Goal: Obtain resource: Obtain resource

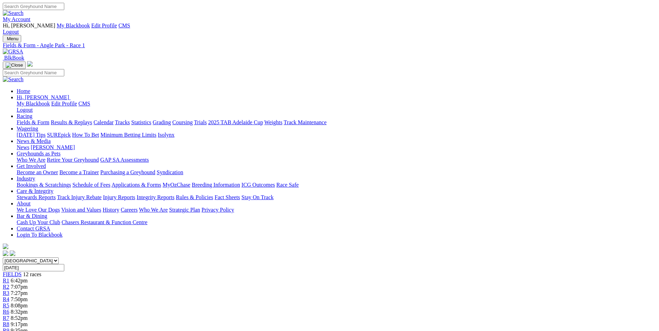
click at [23, 49] on img at bounding box center [13, 52] width 20 height 6
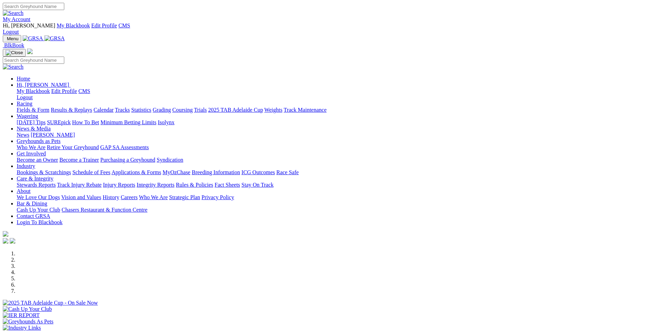
scroll to position [104, 0]
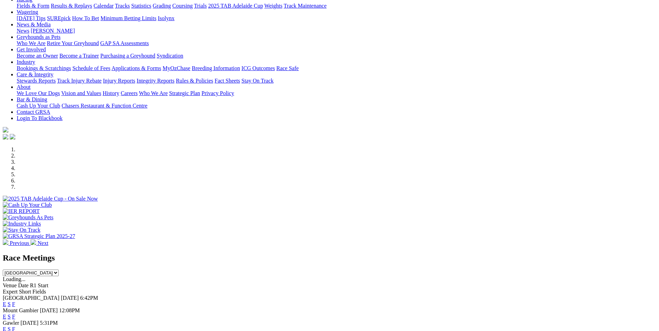
click at [6, 302] on link "E" at bounding box center [4, 305] width 3 height 6
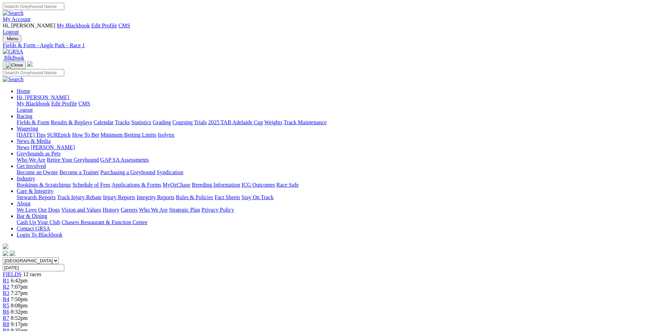
click at [23, 49] on img at bounding box center [13, 52] width 20 height 6
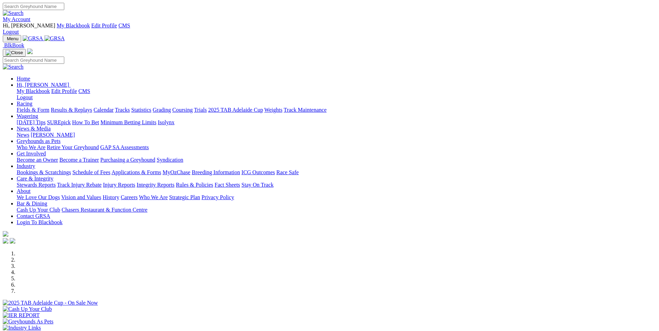
scroll to position [174, 0]
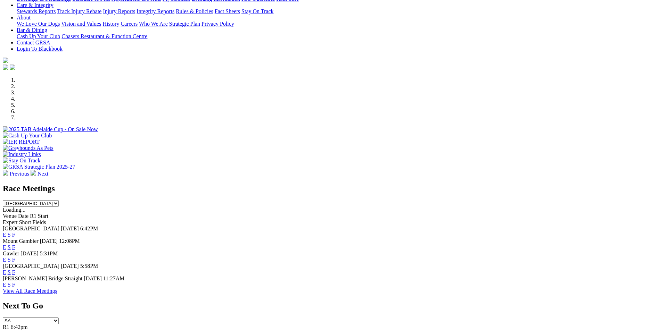
click at [6, 245] on link "E" at bounding box center [4, 248] width 3 height 6
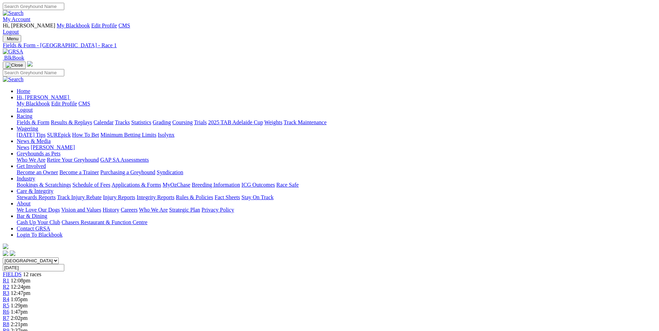
drag, startPoint x: 118, startPoint y: 16, endPoint x: 119, endPoint y: 20, distance: 3.6
click at [118, 16] on div "My Account Hi, Martyn My Blackbook Edit Profile CMS Logout" at bounding box center [329, 19] width 653 height 32
click at [23, 49] on img at bounding box center [13, 52] width 20 height 6
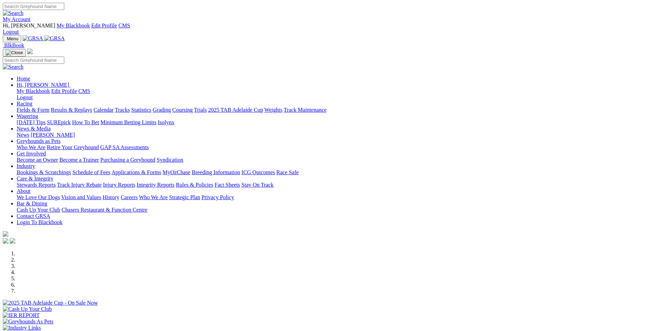
scroll to position [174, 0]
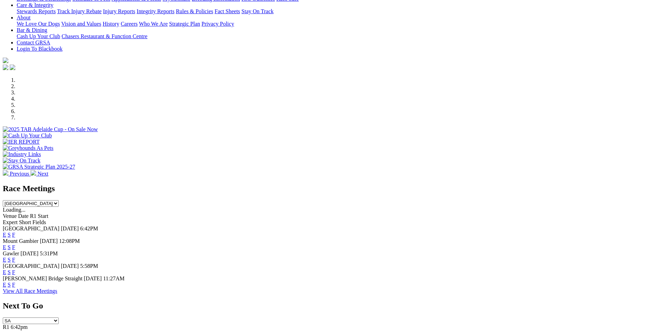
click at [6, 282] on link "E" at bounding box center [4, 285] width 3 height 6
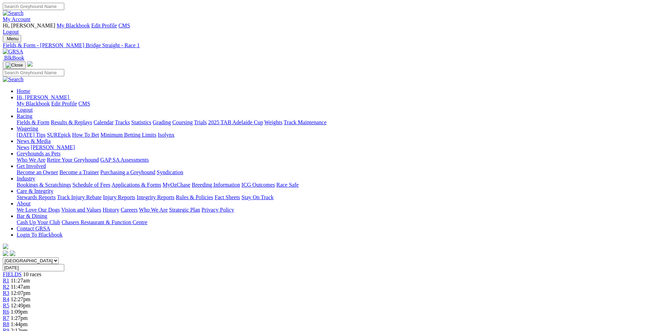
click at [23, 49] on img at bounding box center [13, 52] width 20 height 6
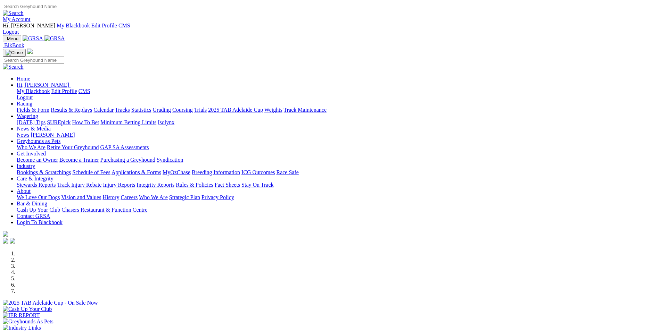
scroll to position [104, 0]
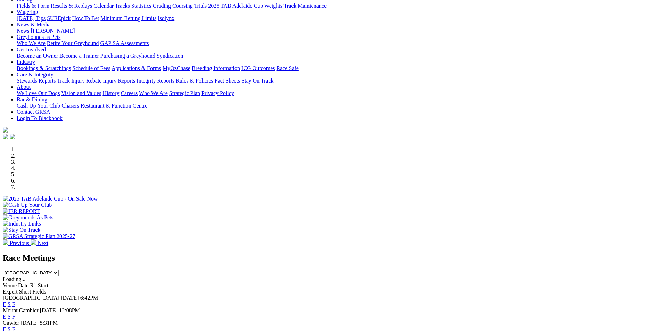
click at [6, 302] on link "E" at bounding box center [4, 305] width 3 height 6
